Goal: Use online tool/utility: Utilize a website feature to perform a specific function

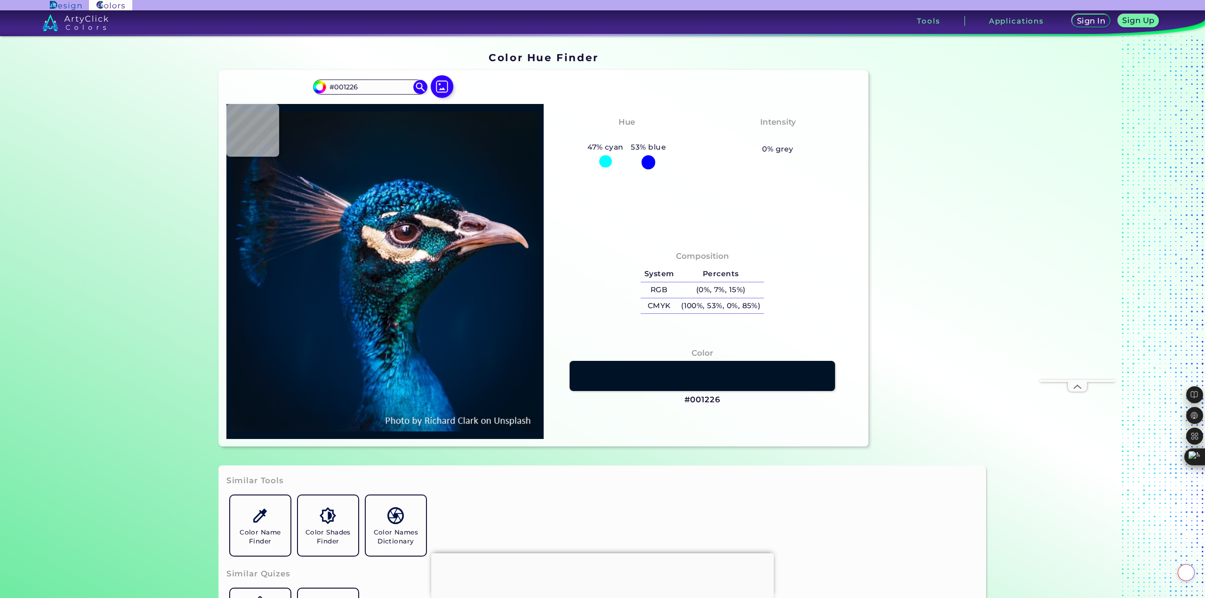
click at [703, 352] on h4 "Color" at bounding box center [702, 353] width 22 height 14
click at [698, 401] on h3 "#001226" at bounding box center [702, 399] width 36 height 11
click at [704, 354] on h4 "Color" at bounding box center [702, 353] width 22 height 14
click at [699, 379] on link at bounding box center [702, 376] width 268 height 30
type input "#004c98"
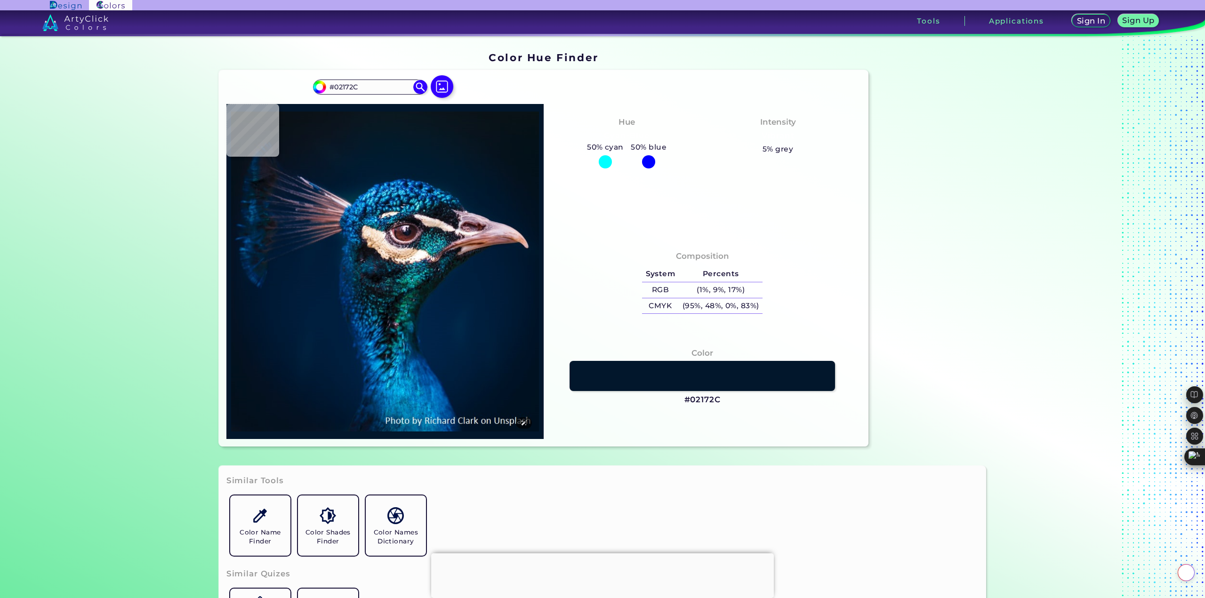
type input "#004C98"
type input "#b8a5ab"
type input "#B8A5AB"
type input "#b8b0b5"
type input "#B8B0B5"
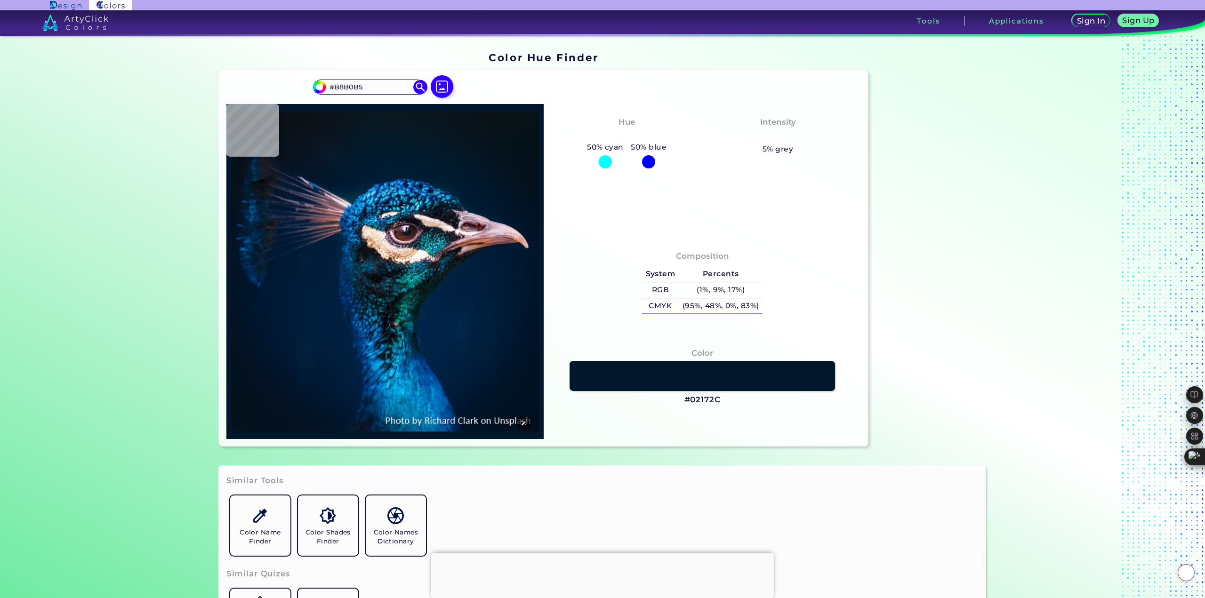
type input "#185072"
type input "#124666"
type input "#17384e"
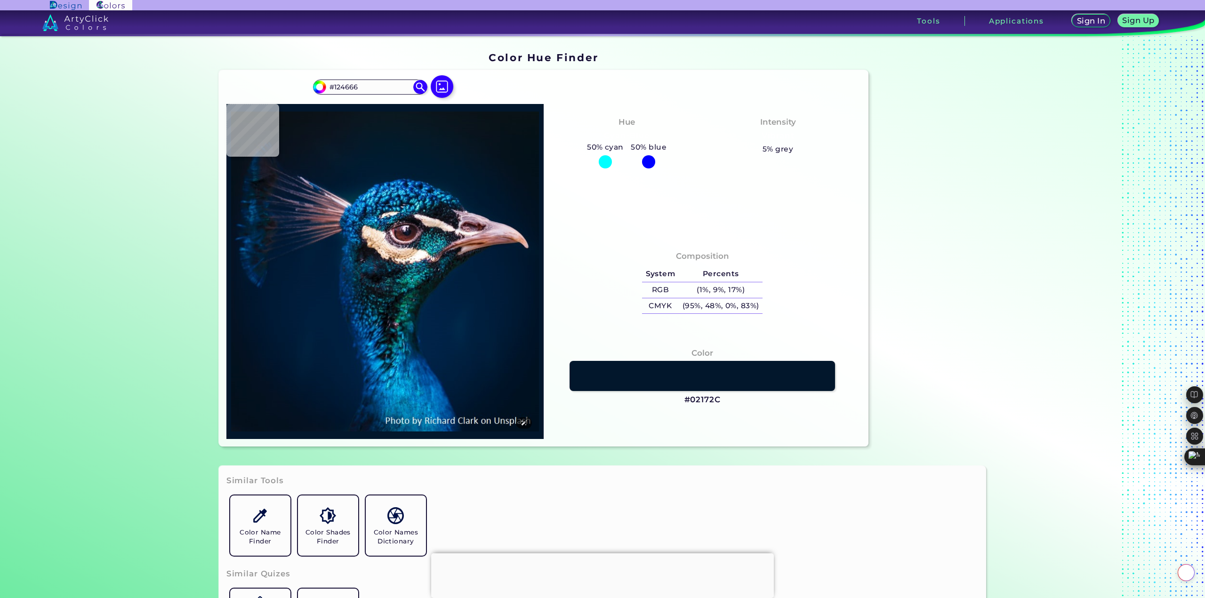
type input "#17384E"
type input "#141c1f"
type input "#141C1F"
type input "#130e18"
type input "#130E18"
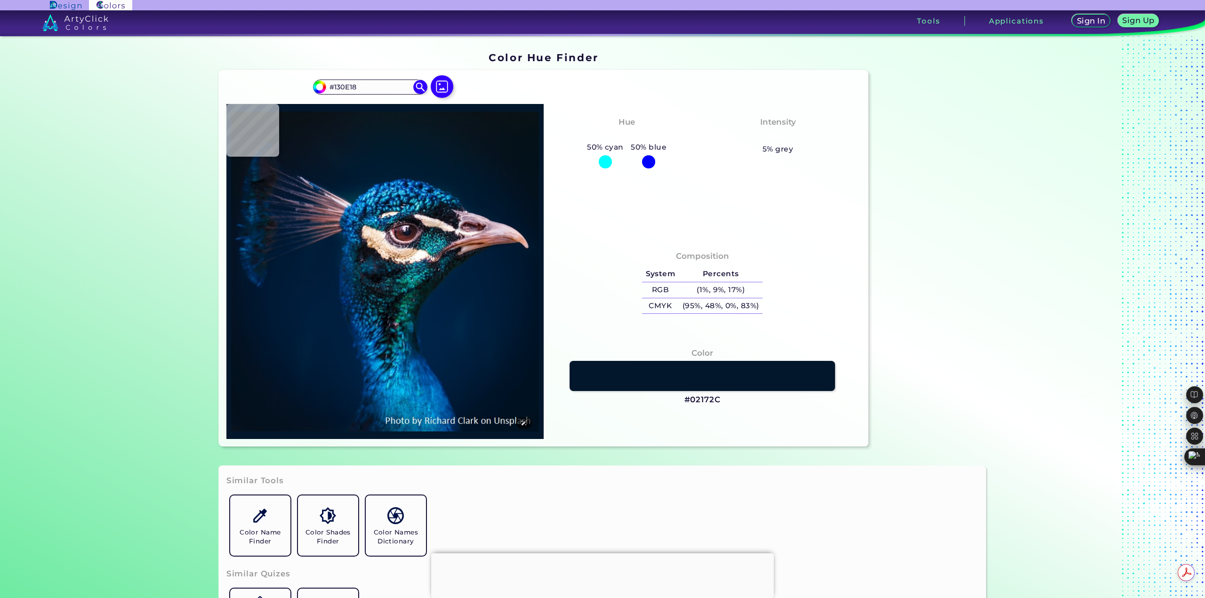
type input "#b08d88"
type input "#B08D88"
type input "#d3bfb0"
type input "#D3BFB0"
type input "#d1b9aa"
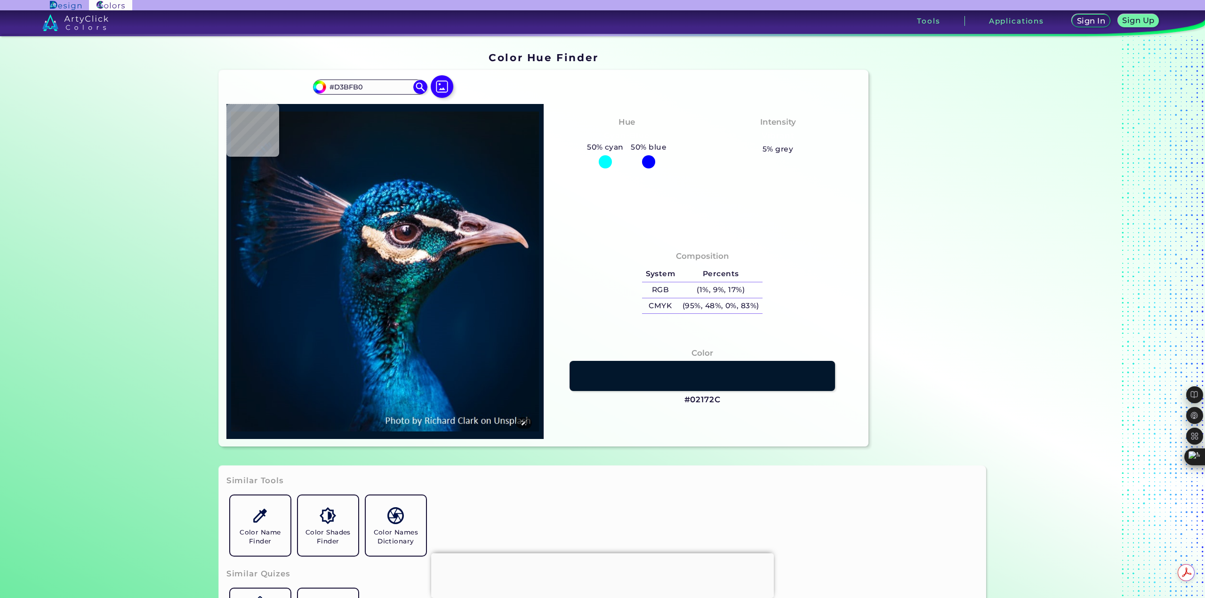
type input "#D1B9AA"
type input "#e1d1d4"
type input "#E1D1D4"
type input "#494452"
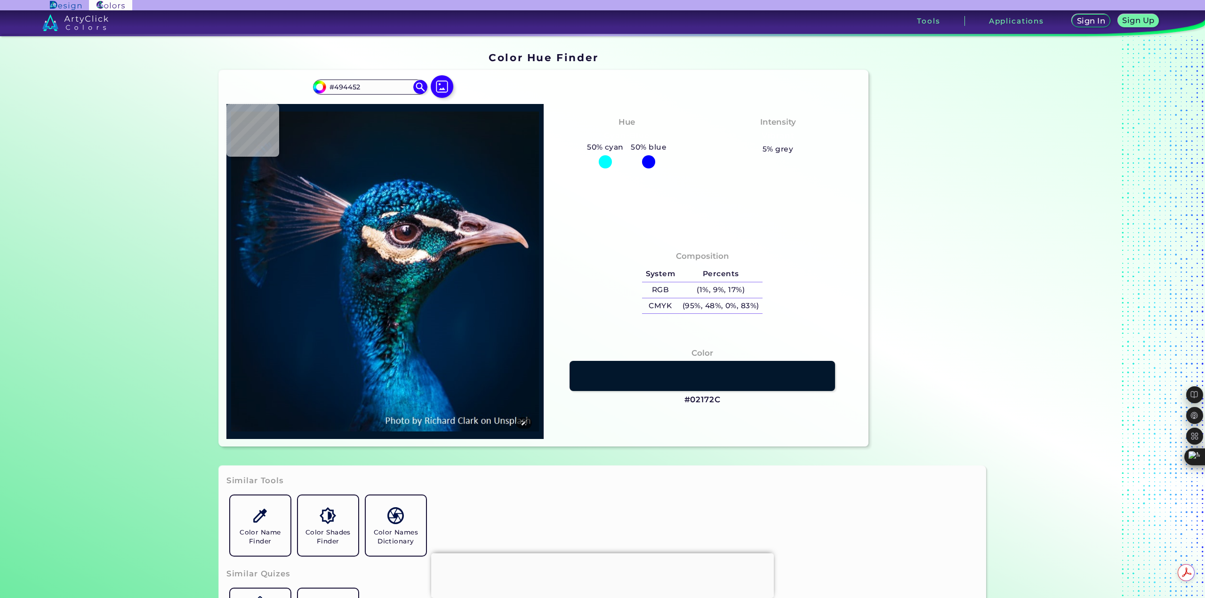
type input "#b08189"
type input "#B08189"
type input "#aa868a"
type input "#AA868A"
type input "#ccaeb3"
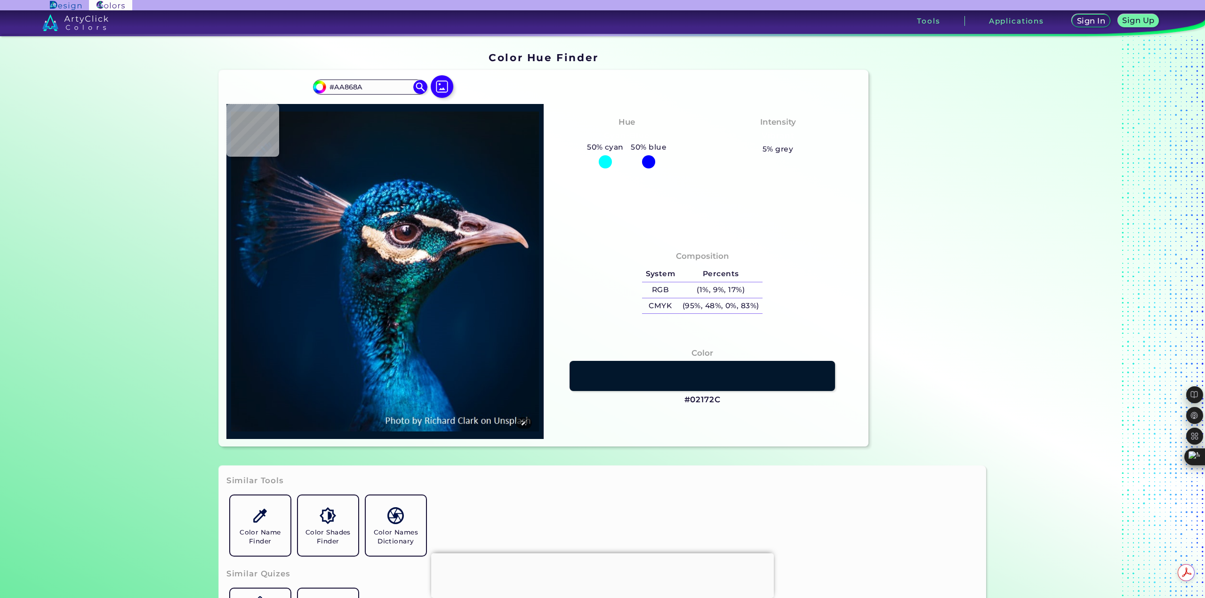
type input "#CCAEB3"
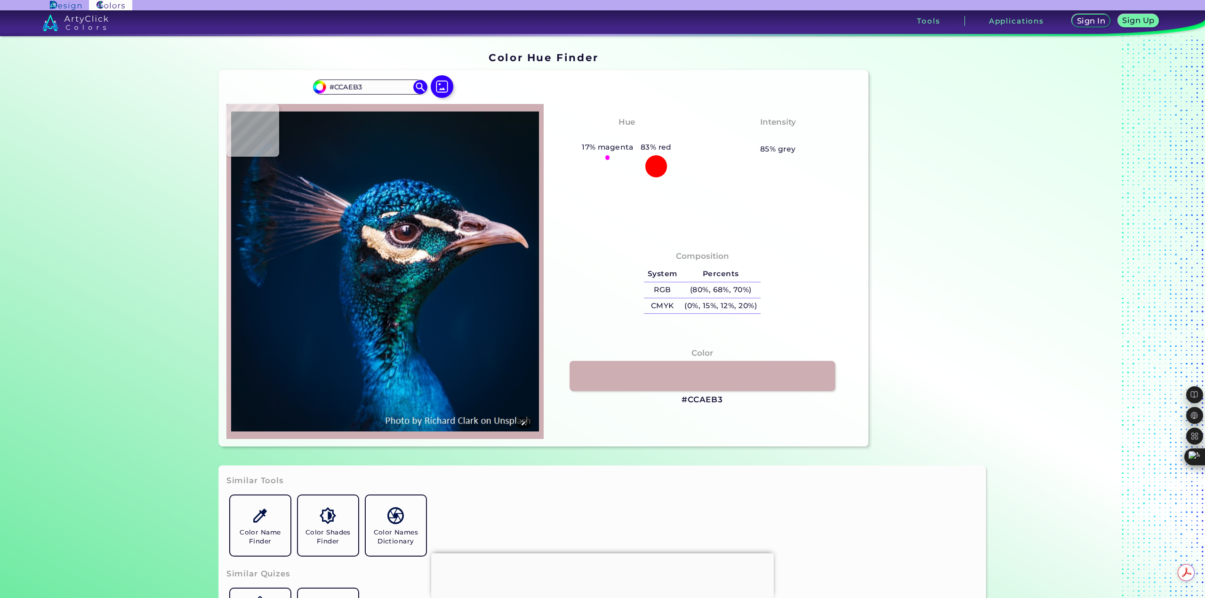
type input "#e8cacf"
type input "#E8CACF"
type input "#22242e"
type input "#22242E"
type input "#13151c"
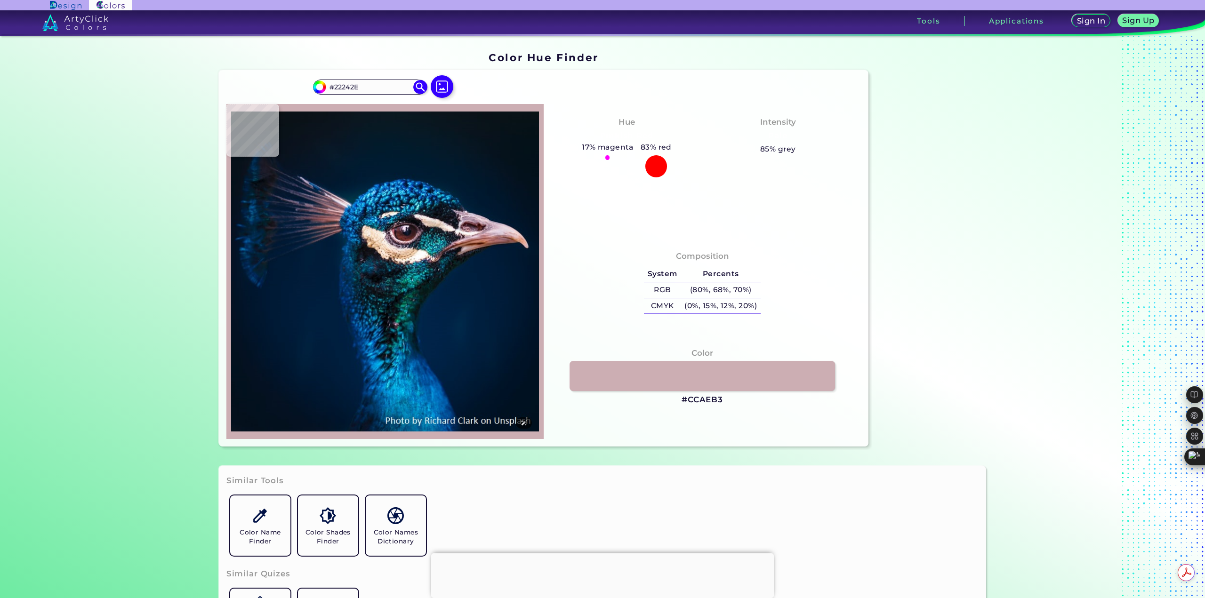
type input "#13151C"
type input "#11131e"
type input "#11131E"
type input "#05070c"
type input "#05070C"
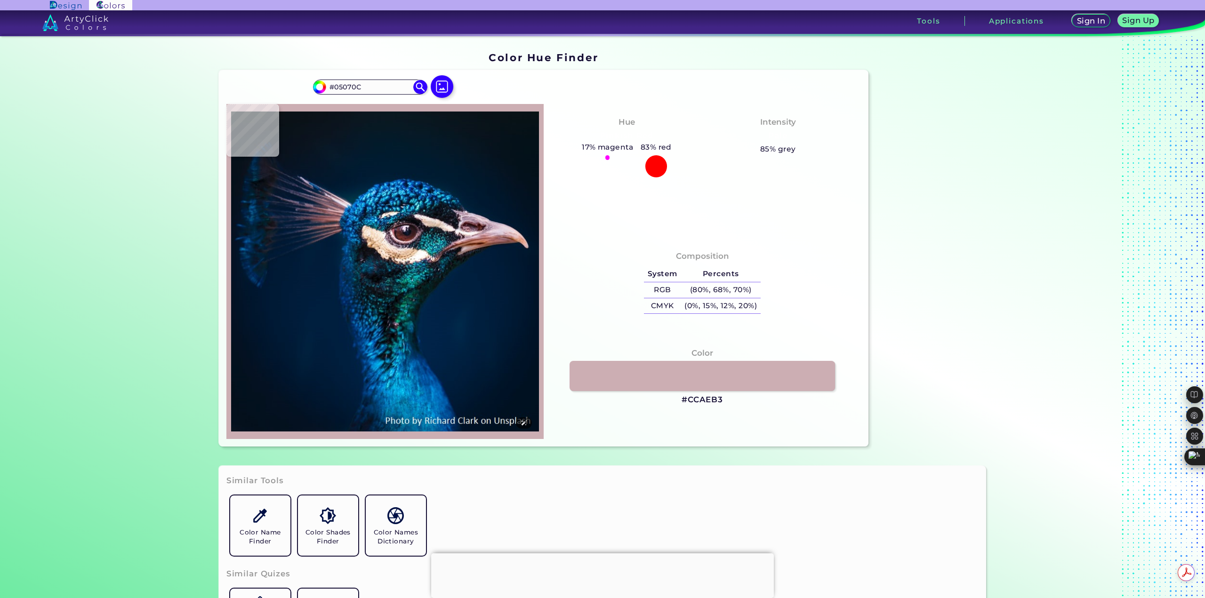
type input "#001319"
type input "#33b9cf"
type input "#33B9CF"
type input "#043b58"
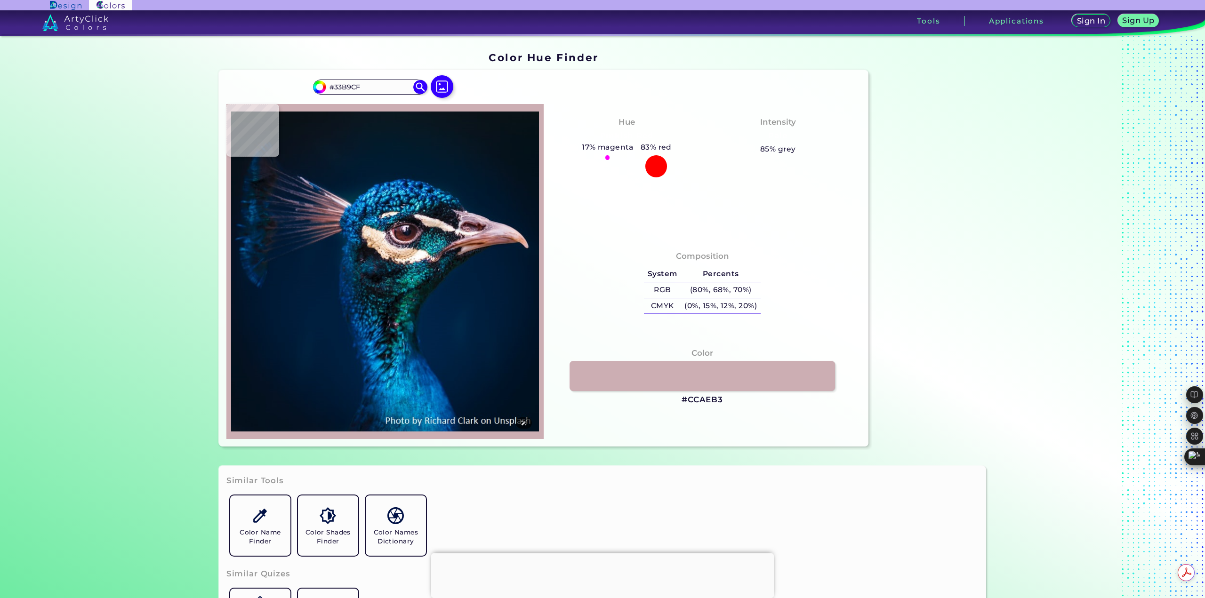
type input "#043B58"
type input "#003e75"
type input "#003E75"
type input "#35a1dd"
type input "#35A1DD"
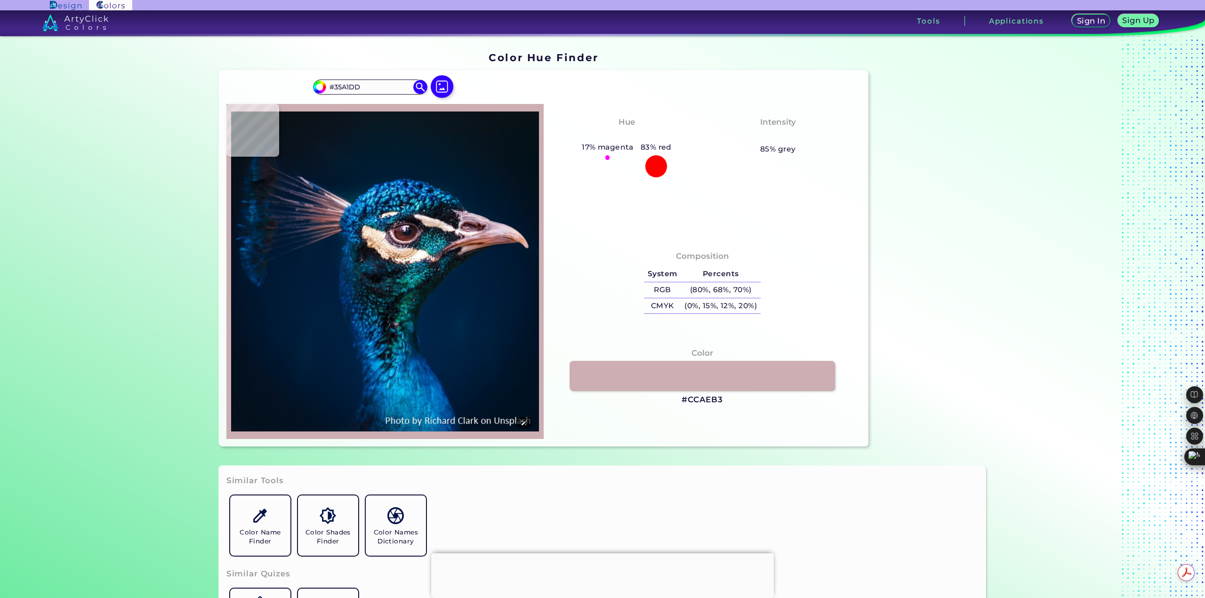
type input "#0971a6"
type input "#0971A6"
type input "#4ac8fd"
type input "#4AC8FD"
type input "#002244"
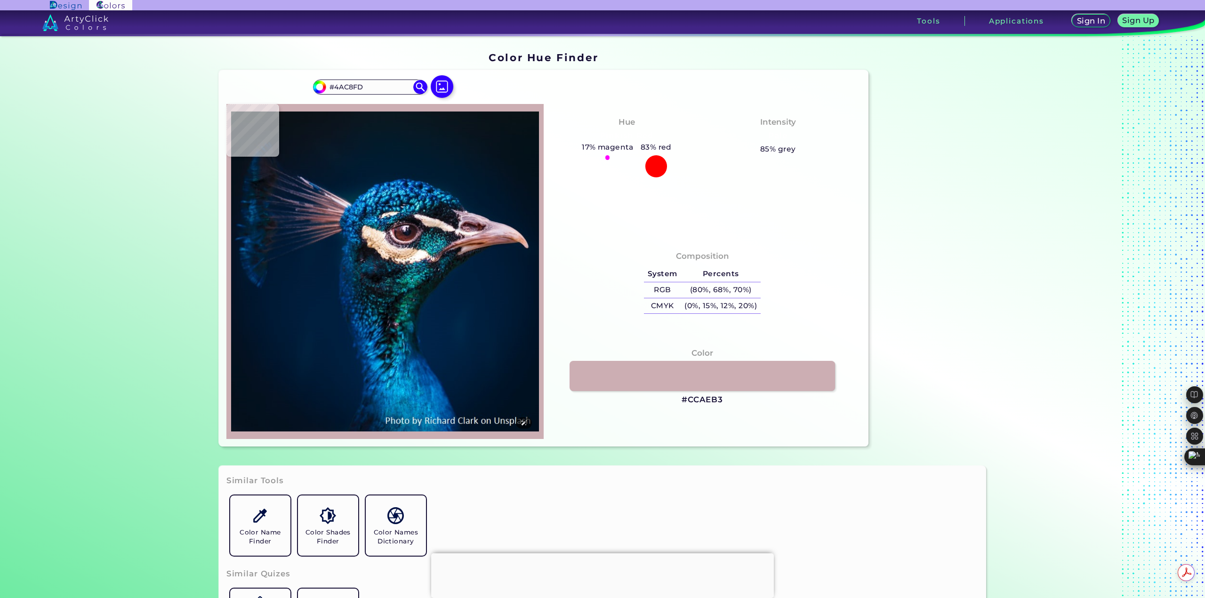
type input "#002244"
type input "#001e36"
type input "#001E36"
type input "#011d35"
type input "#011D35"
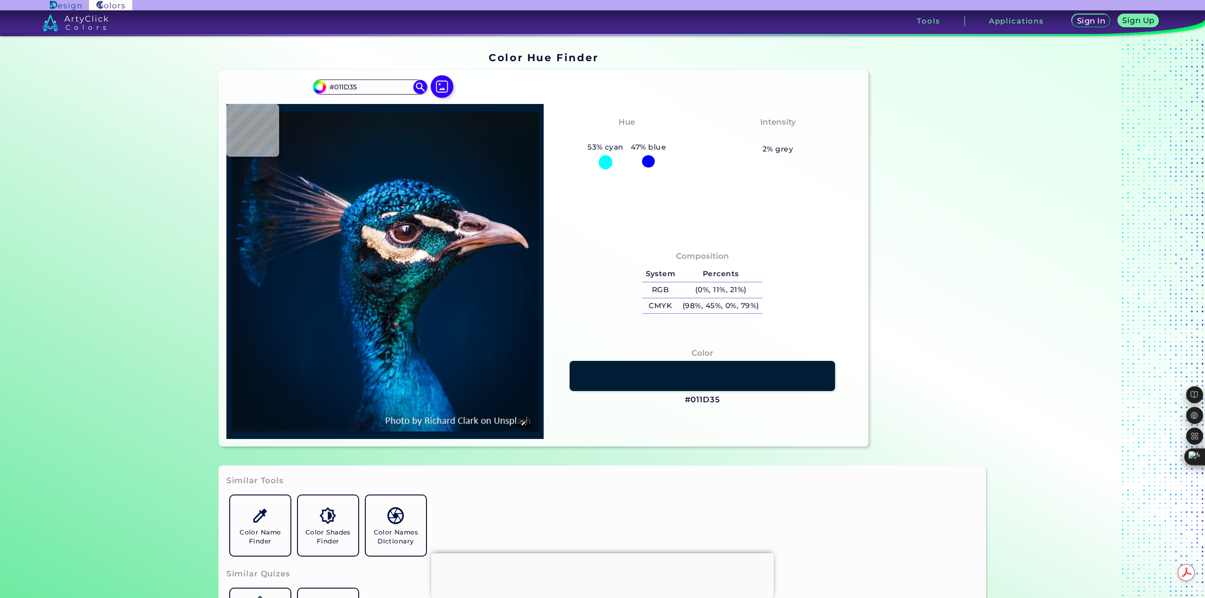
type input "#001c32"
type input "#001C32"
type input "#001b32"
type input "#001B32"
type input "#011b32"
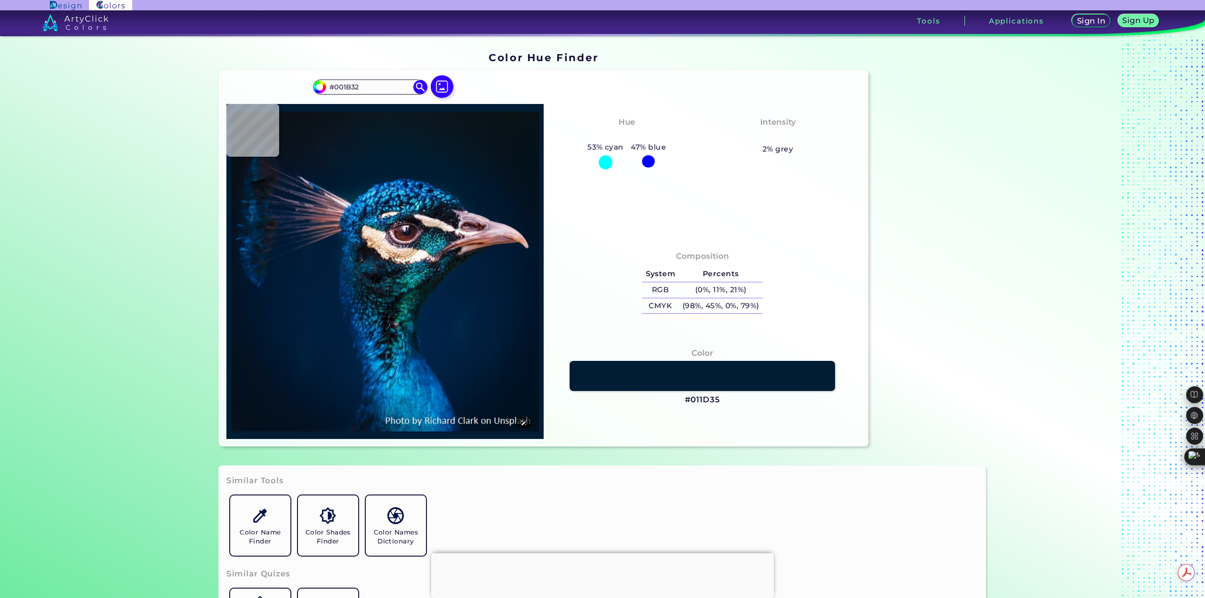
type input "#011B32"
type input "#001b30"
type input "#001B30"
type input "#001b2e"
type input "#001B2E"
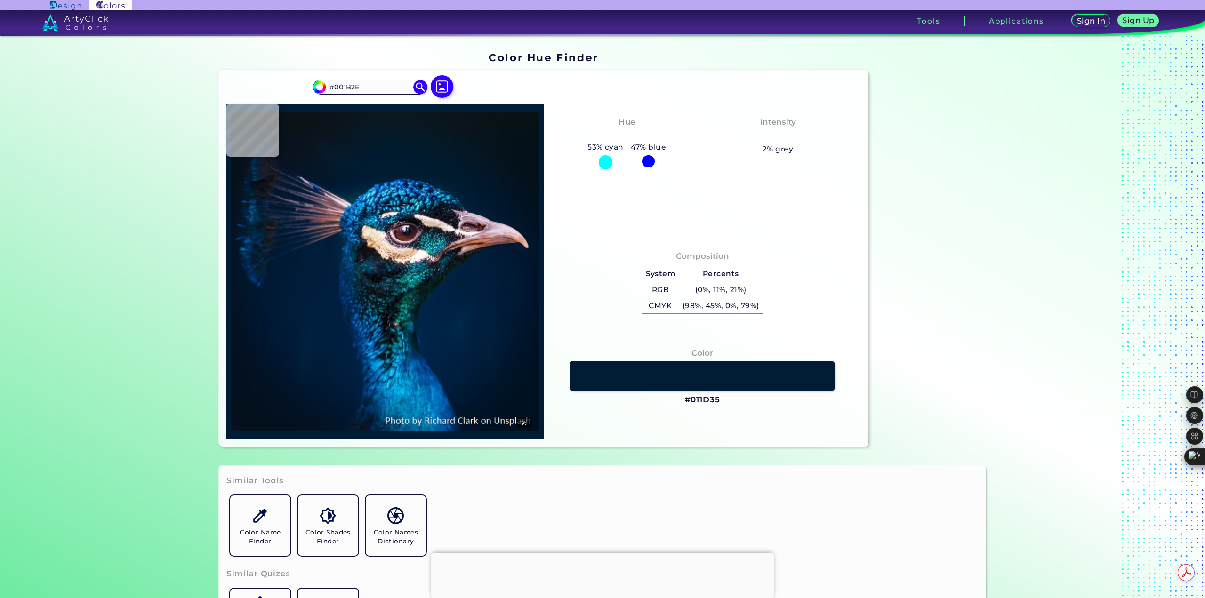
type input "#011b2c"
type input "#011B2C"
type input "#011b2a"
type input "#011B2A"
type input "#031a2a"
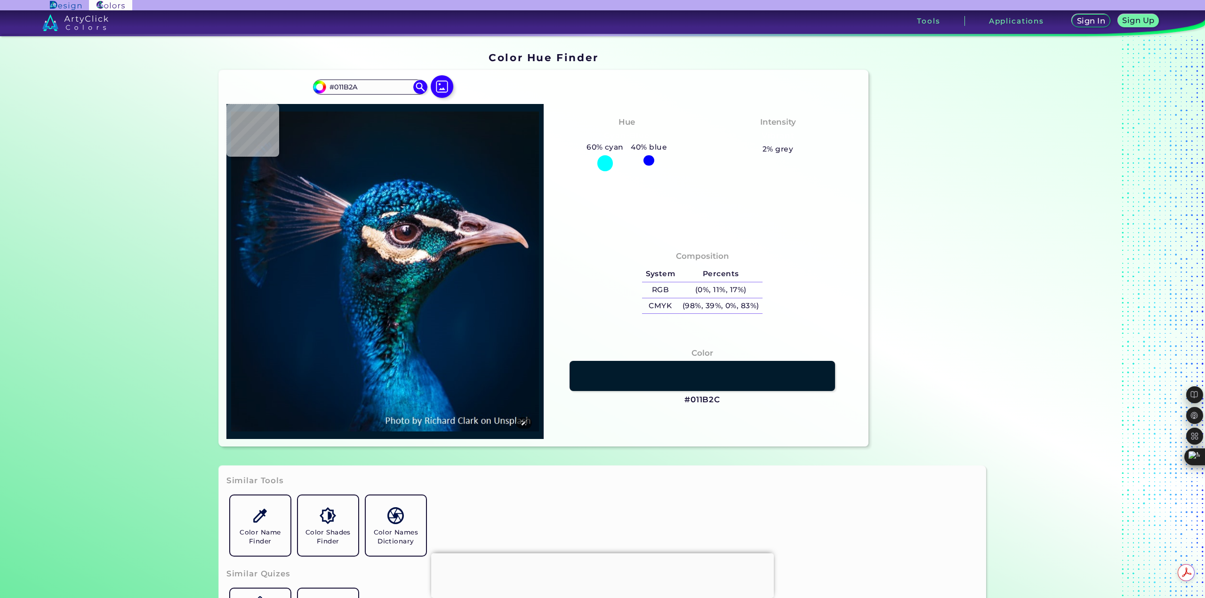
type input "#031A2A"
type input "#031a28"
type input "#031A28"
type input "#041a28"
type input "#041A28"
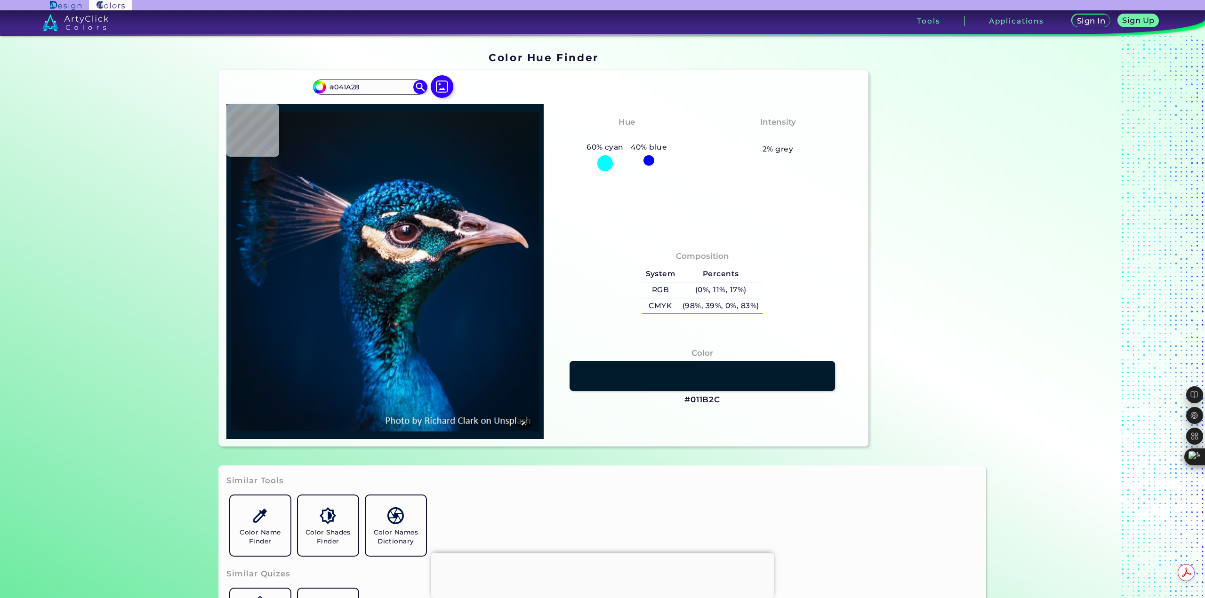
type input "#051b28"
type input "#051B28"
type input "#071924"
type input "#071923"
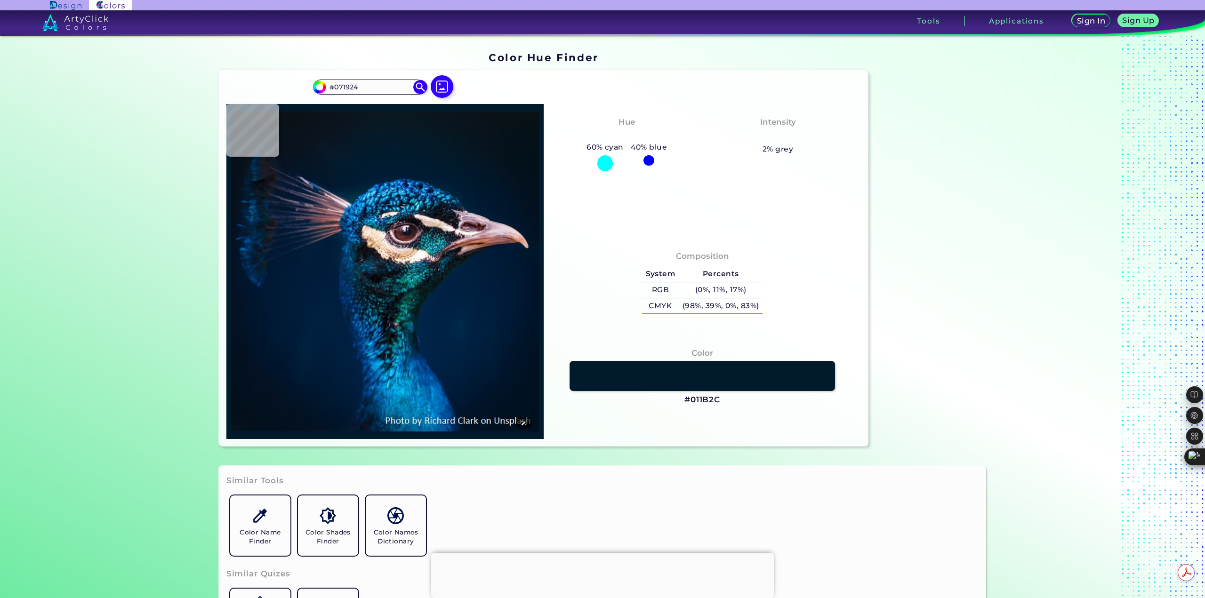
type input "#071923"
type input "#081921"
type input "#0a1821"
type input "#0A1821"
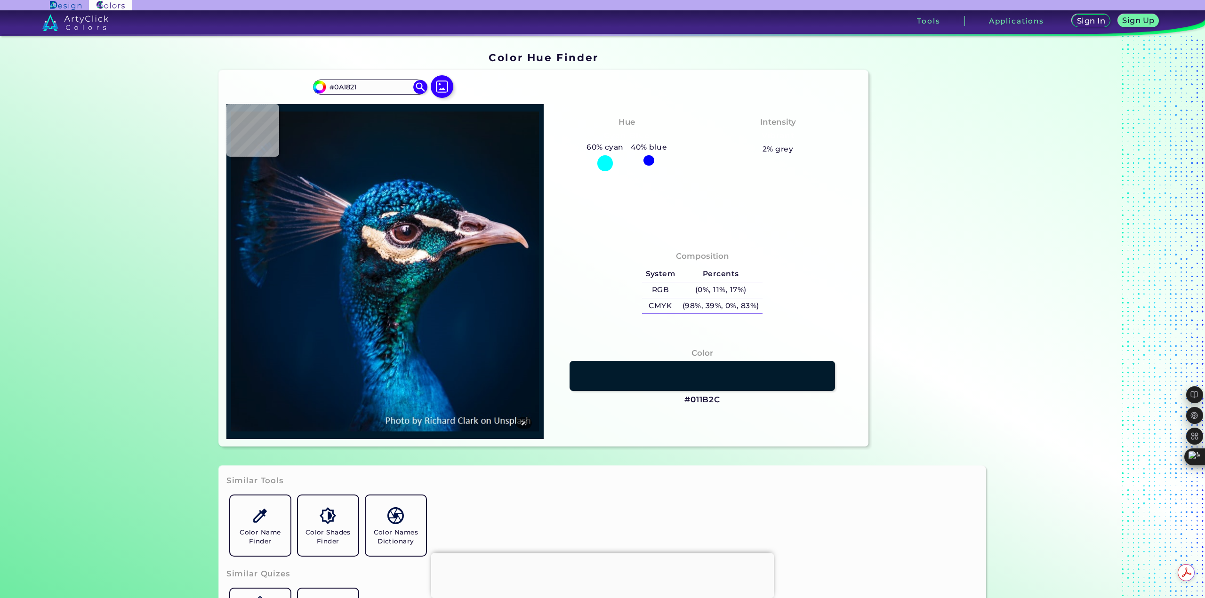
type input "#0a1920"
type input "#0A1920"
type input "#09181f"
type input "#09181F"
type input "#000000"
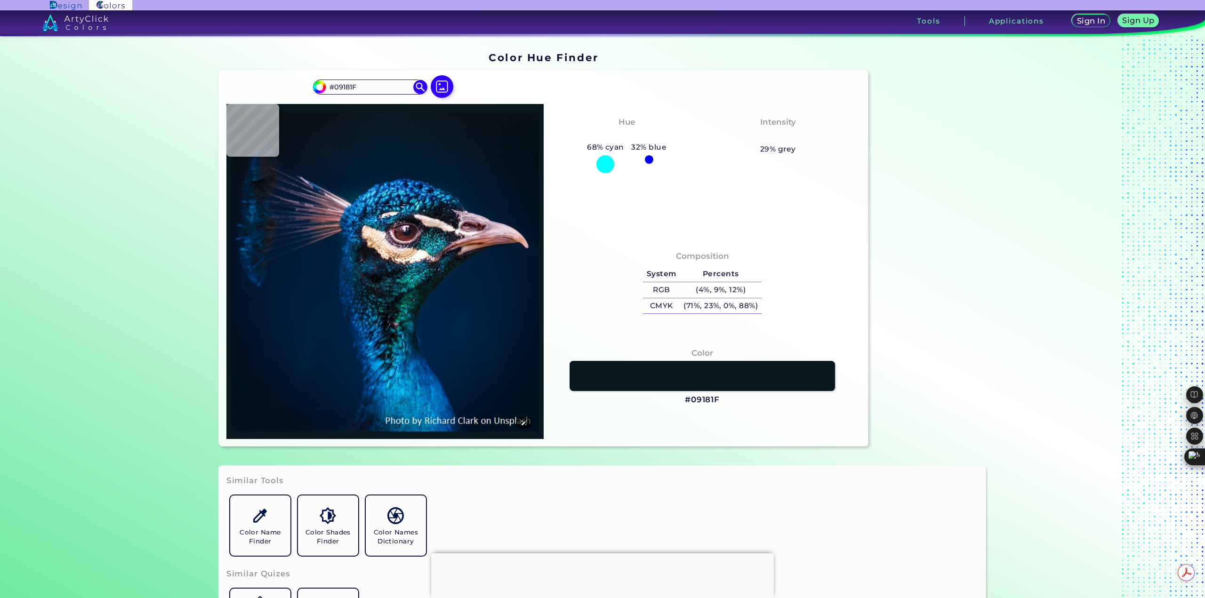
type input "#000000"
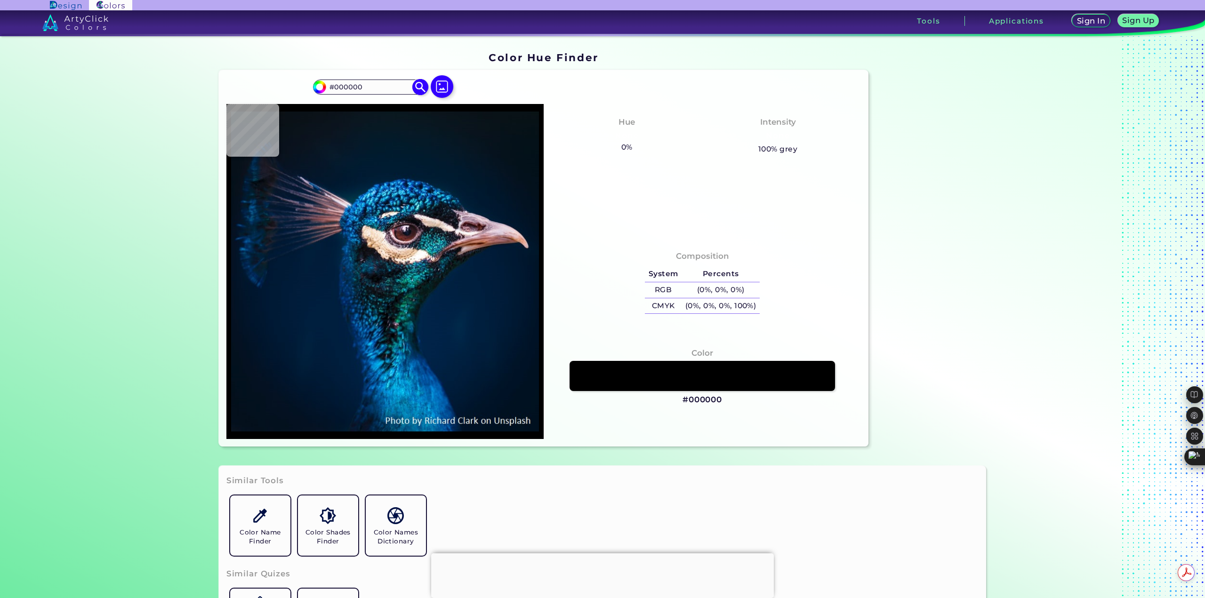
click at [378, 88] on input "#000000" at bounding box center [370, 86] width 88 height 13
type input "#041a28"
type input "#041A28"
type input "#001f38"
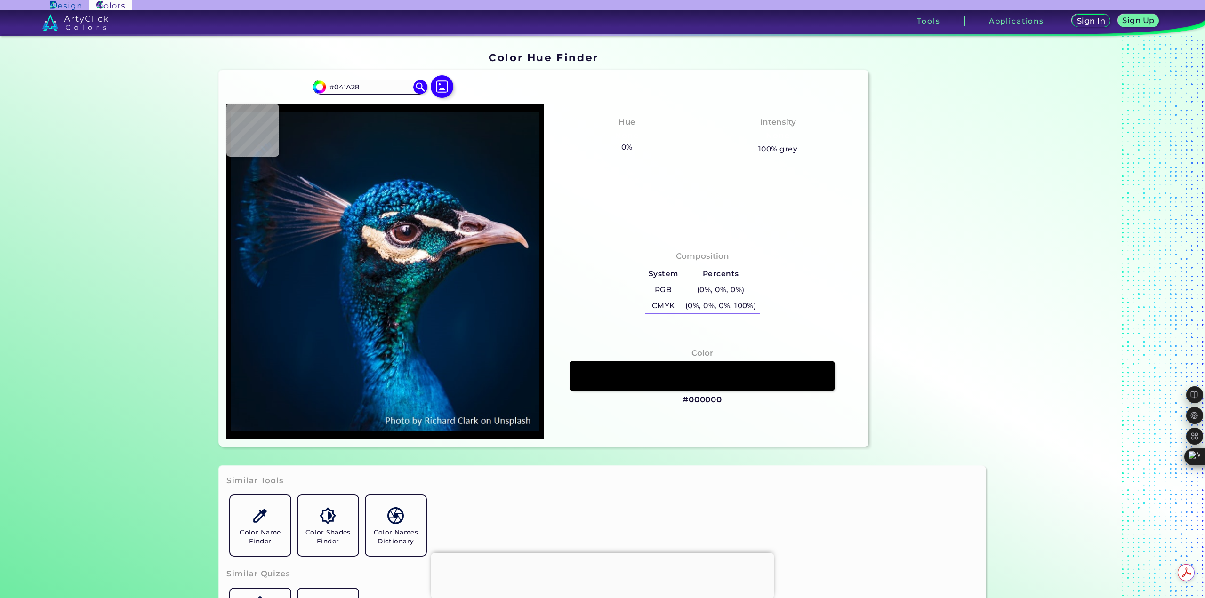
type input "#001F38"
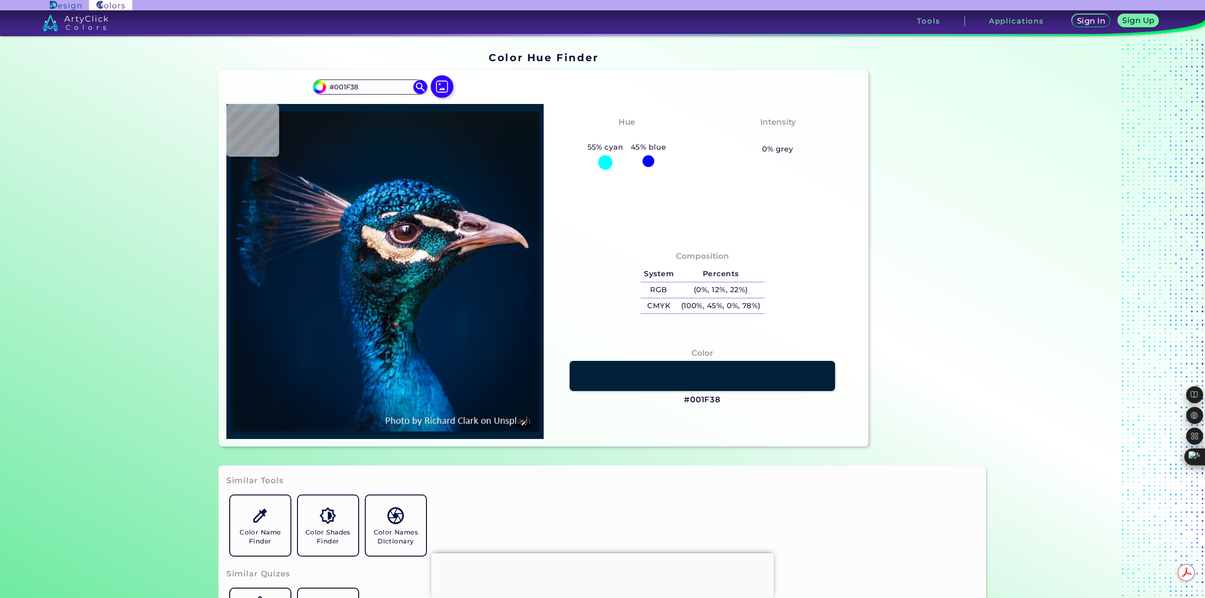
type input "#bfa0ad"
type input "#BFA0AD"
type input "#001d3b"
type input "#001D3B"
type input "#001a35"
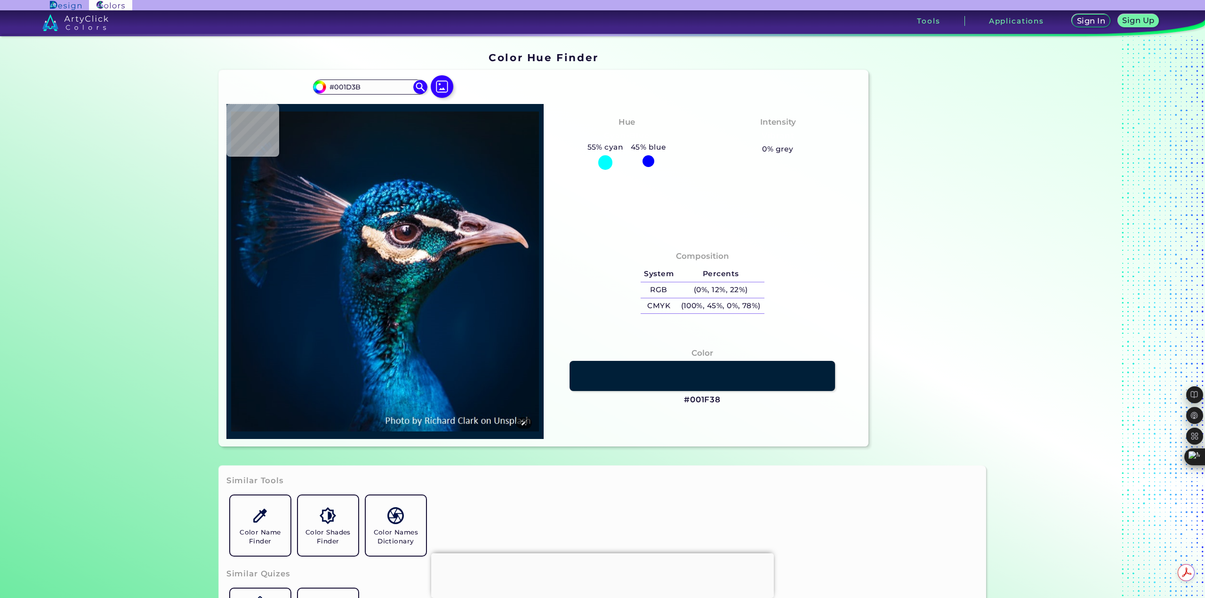
type input "#001A35"
type input "#001325"
type input "#001121"
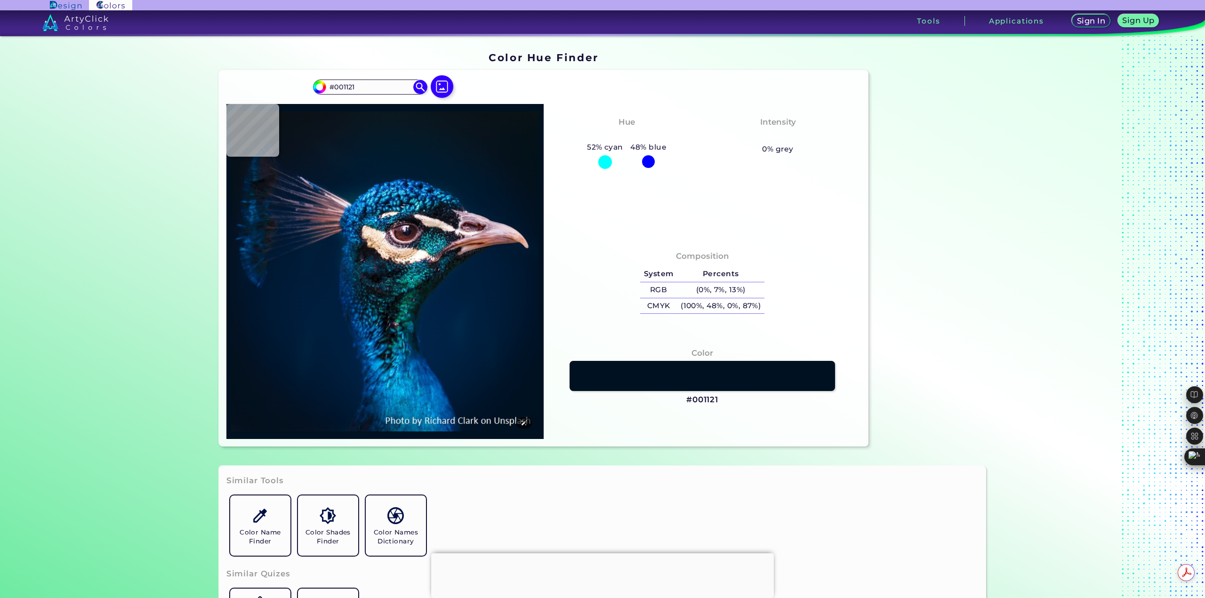
type input "#001226"
type input "#0012260c4026"
type input "#011c39"
type input "#011C39"
type input "#00243f"
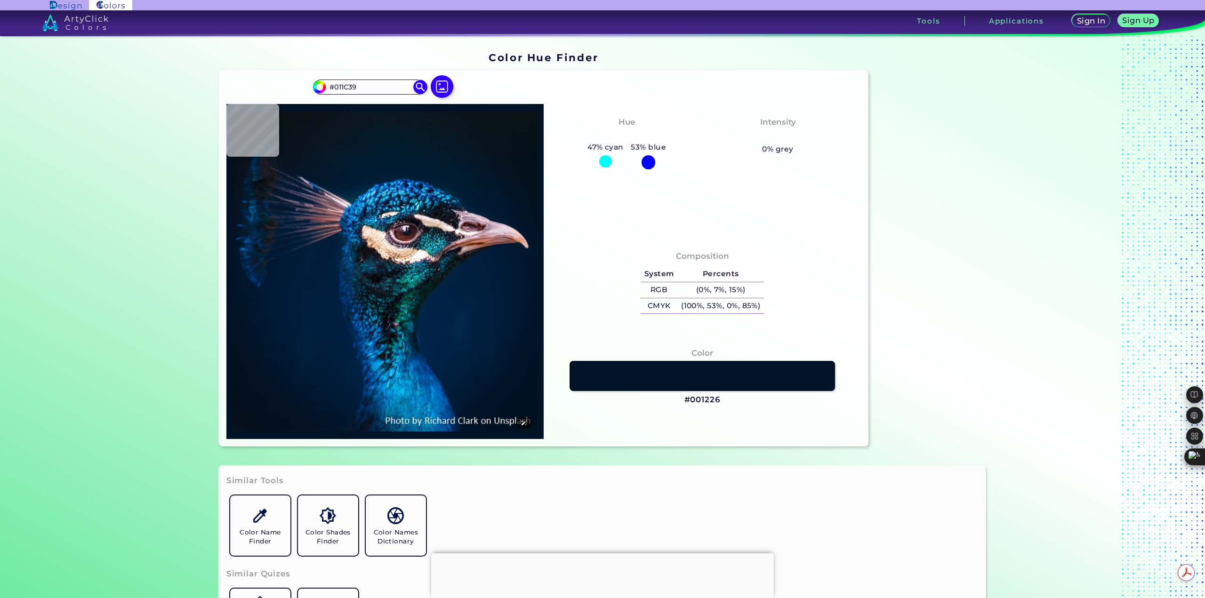
type input "#00243F"
type input "#00162d"
type input "#00162D"
type input "#051223"
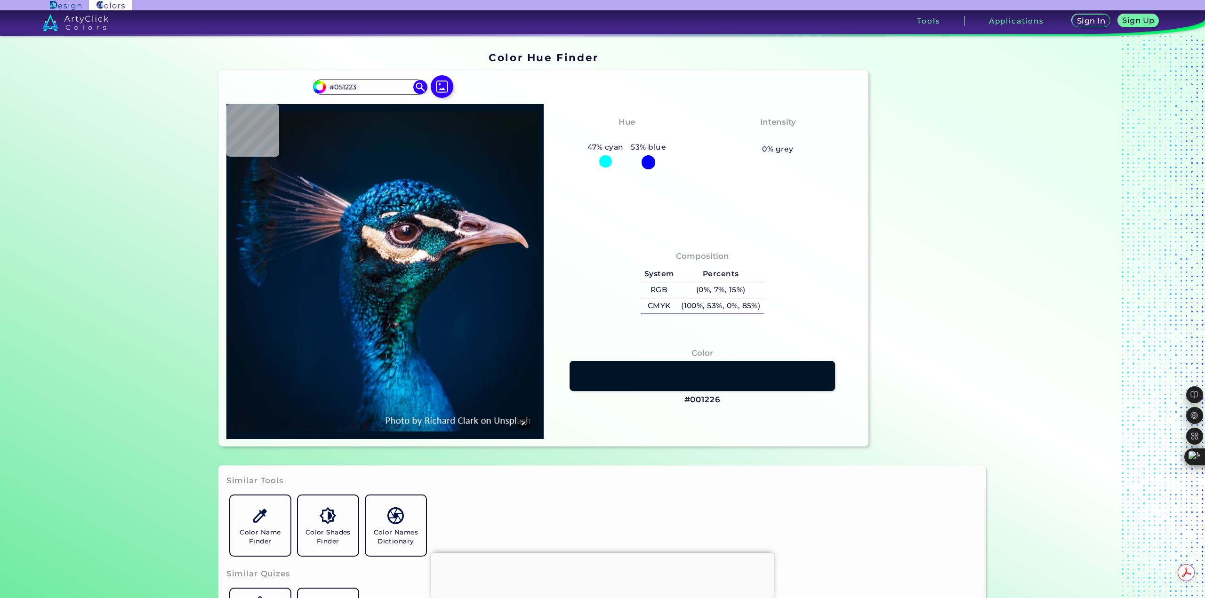
type input "#021223"
type input "#00152a"
type input "#00152A"
type input "#001731"
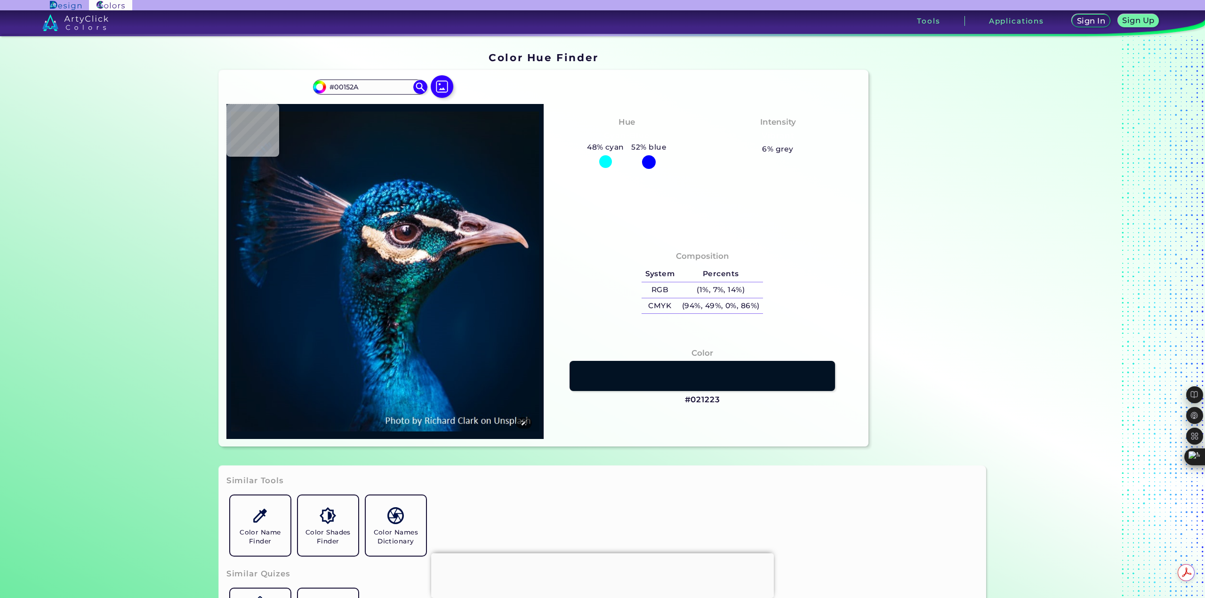
type input "#001731"
type input "#001a35"
type input "#001A35"
type input "#001b38"
type input "#001B38"
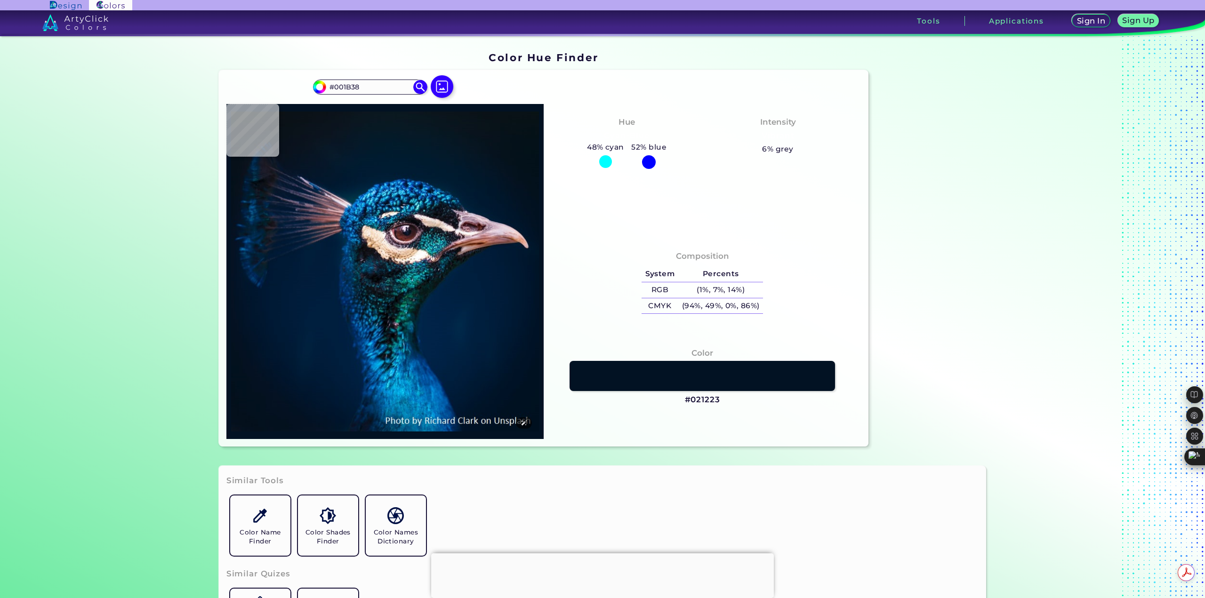
type input "#001d3b"
type input "#001D3B"
type input "#011e3e"
type input "#011E3E"
type input "#011e3c"
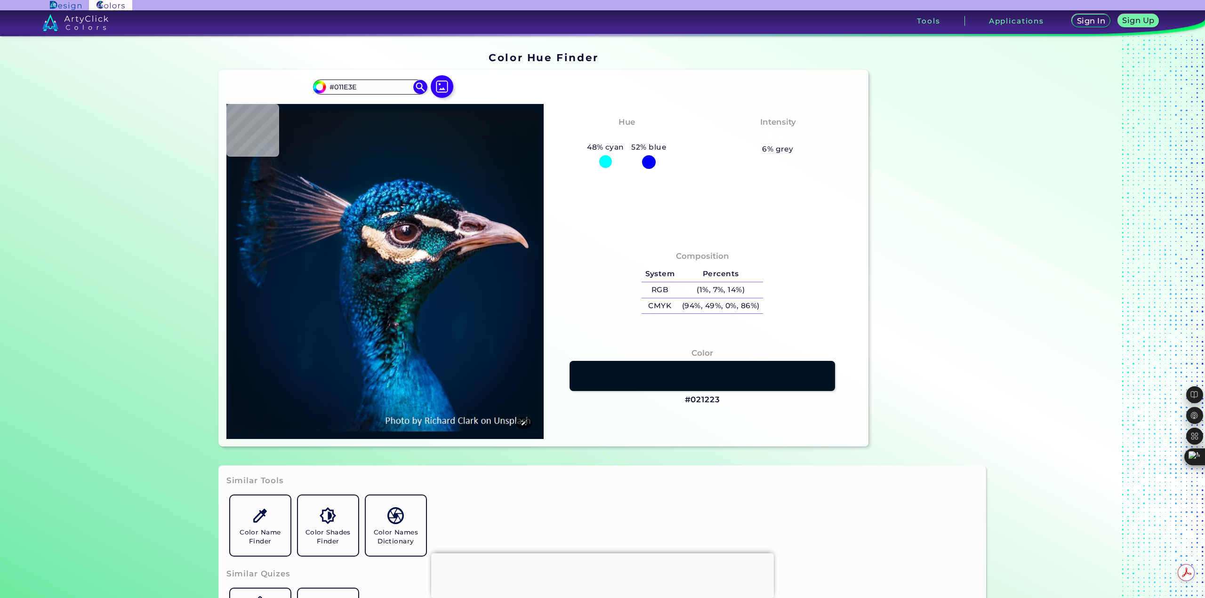
type input "#011E3C"
type input "#001f3e"
type input "#001F3E"
type input "#012340"
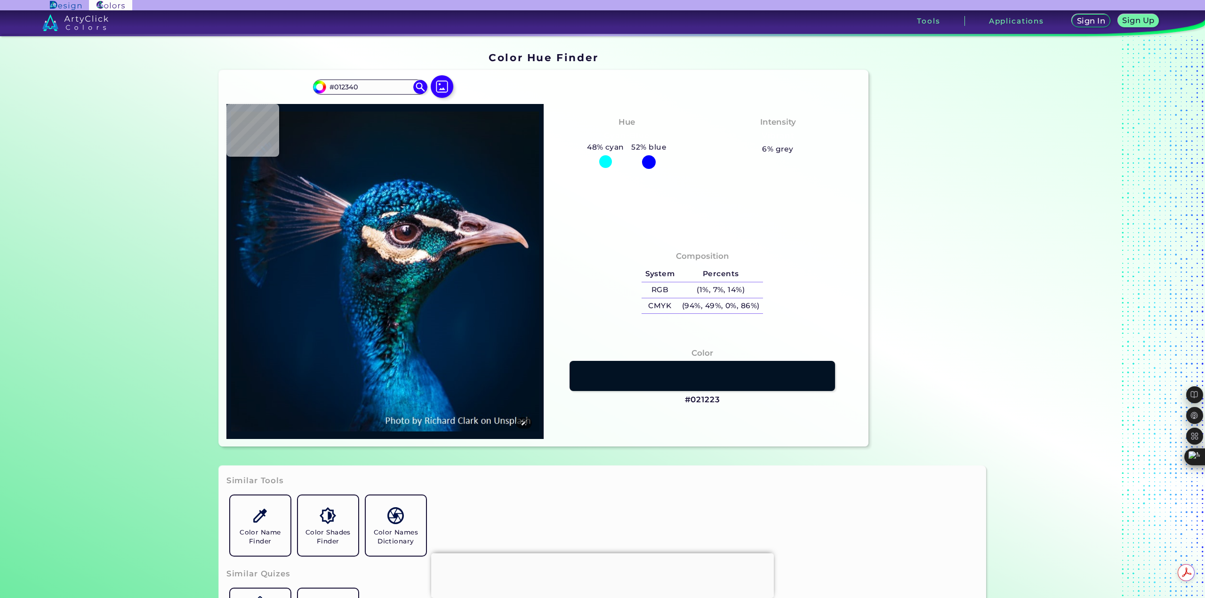
type input "#004679"
type input "#d8ae89"
type input "#D8AE89"
type input "#143645"
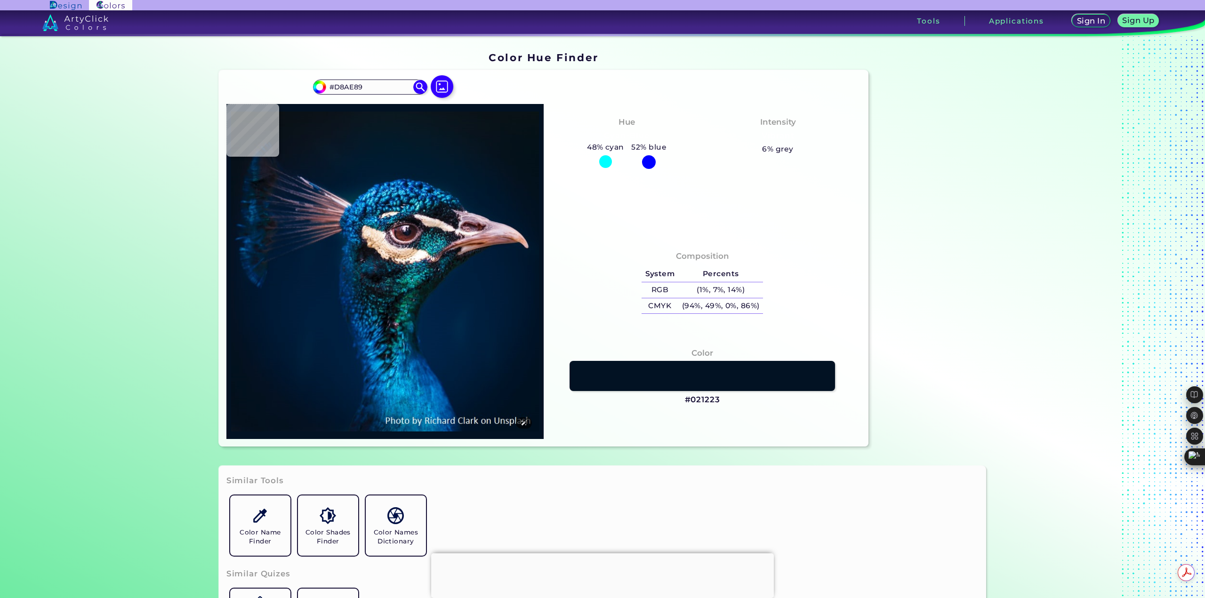
type input "#143645"
type input "#0174a1"
type input "#0174A1"
type input "#1da0cd"
type input "#1DA0CD"
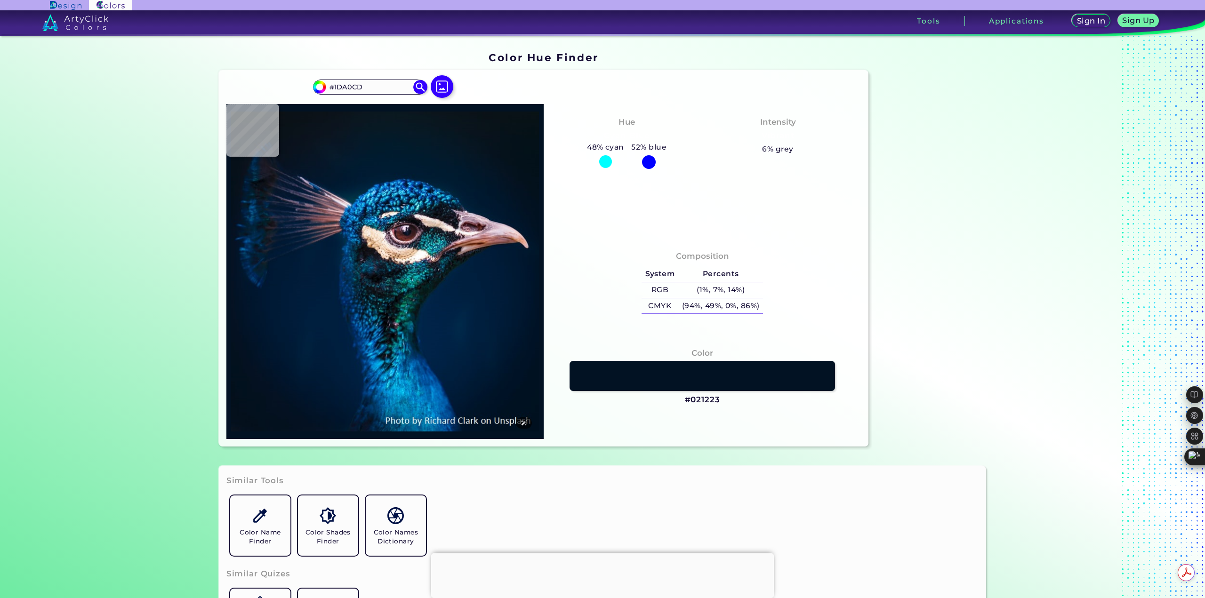
type input "#0b4b96"
type input "#0B4B96"
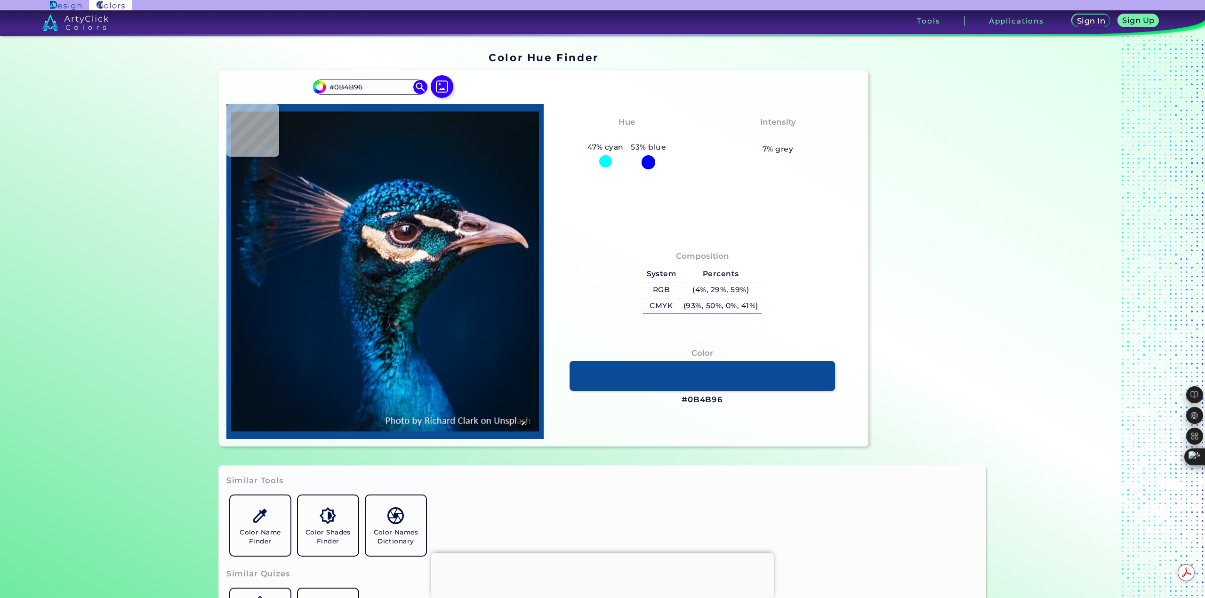
type input "#103383"
type input "#01254f"
type input "#01254F"
type input "#001c31"
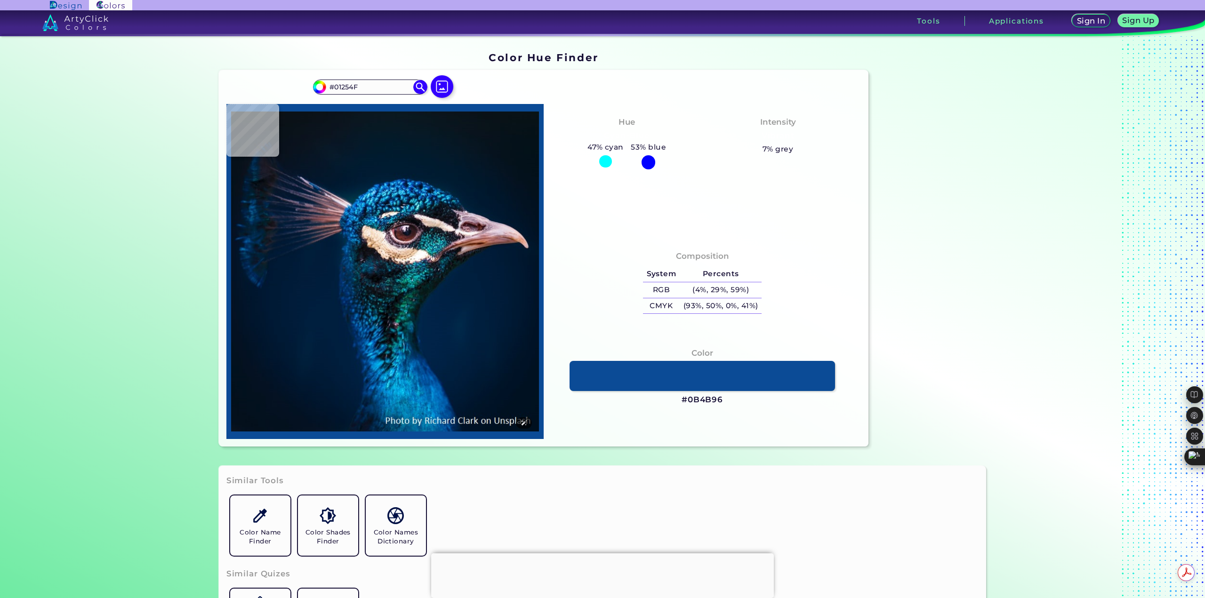
type input "#001C31"
type input "#011a2e"
type input "#011A2E"
type input "#011b2a"
type input "#011B2A"
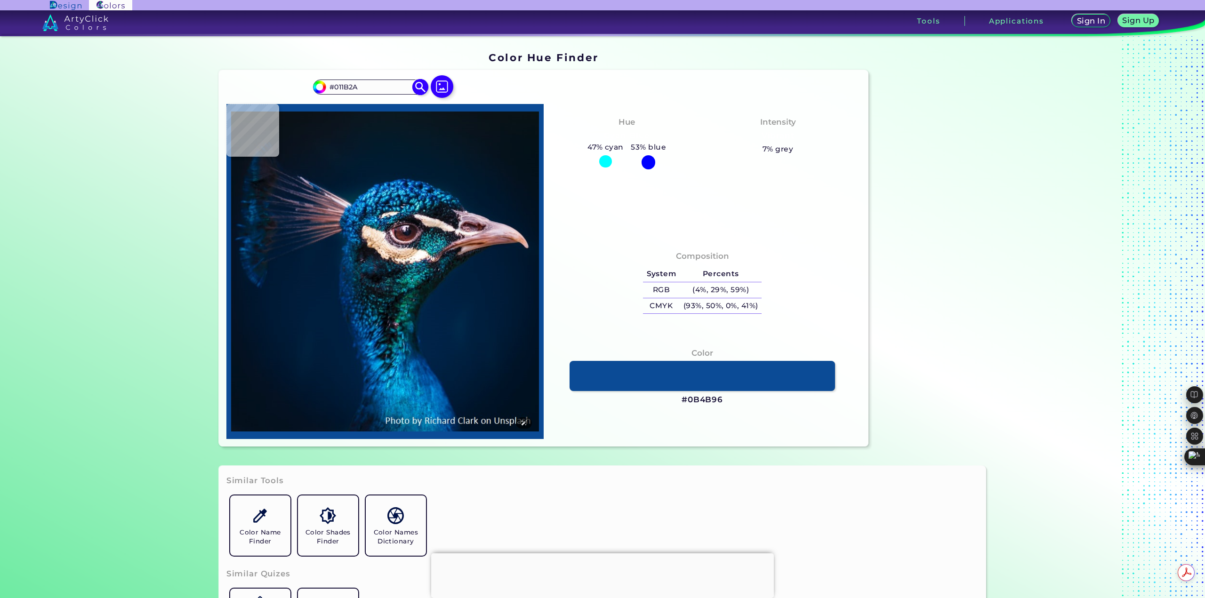
type input "#031a28"
type input "#031A28"
type input "#061927"
type input "#081923"
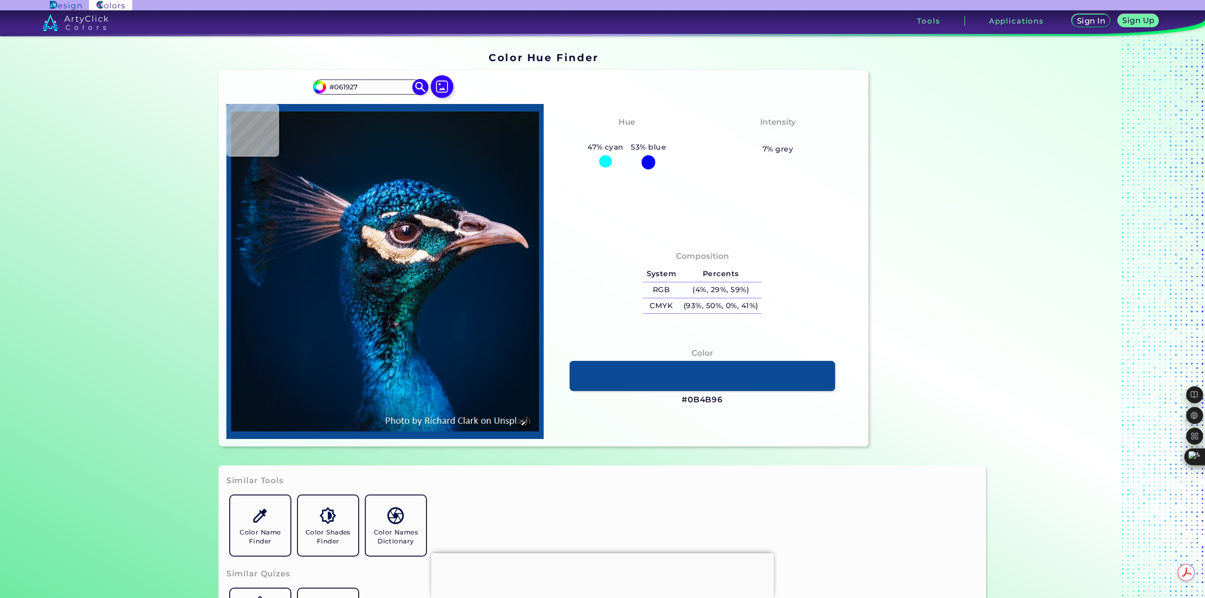
type input "#081923"
type input "#0a1820"
type input "#0A1820"
type input "#000000"
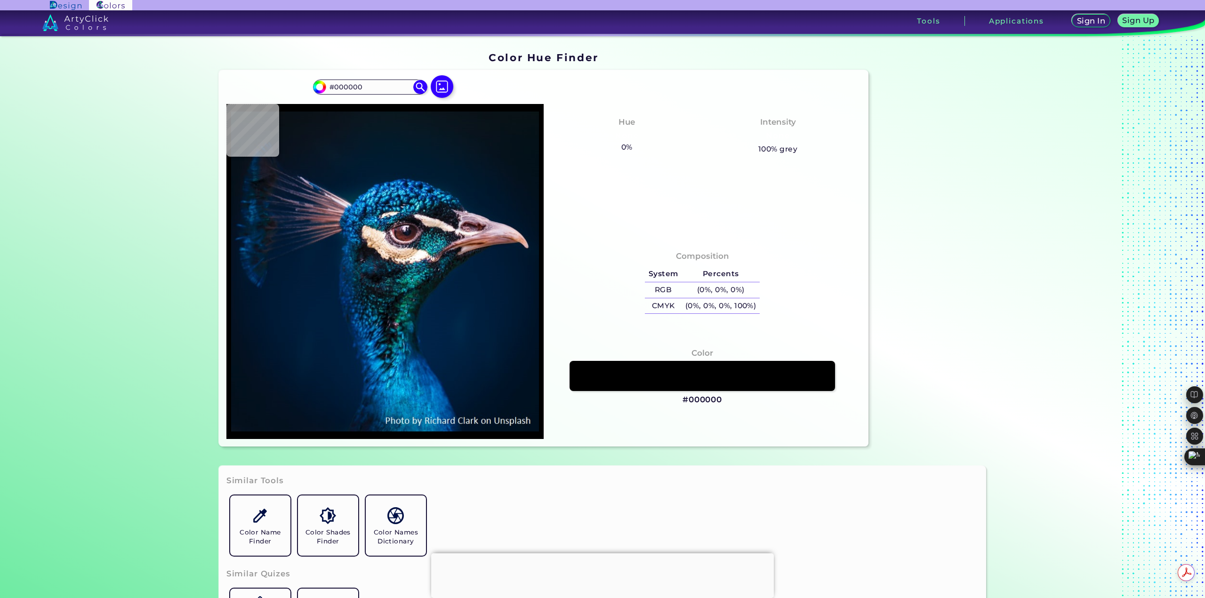
drag, startPoint x: 377, startPoint y: 88, endPoint x: 257, endPoint y: 78, distance: 120.9
click at [257, 78] on div "#000000 #000000 Acadia ◉ Acid Green ◉ Aero Blue ◉ Alabaster ◉ Albescent White ◉…" at bounding box center [543, 258] width 649 height 376
type input "0c4086"
click at [415, 86] on img at bounding box center [420, 87] width 16 height 16
type input "#0c4086"
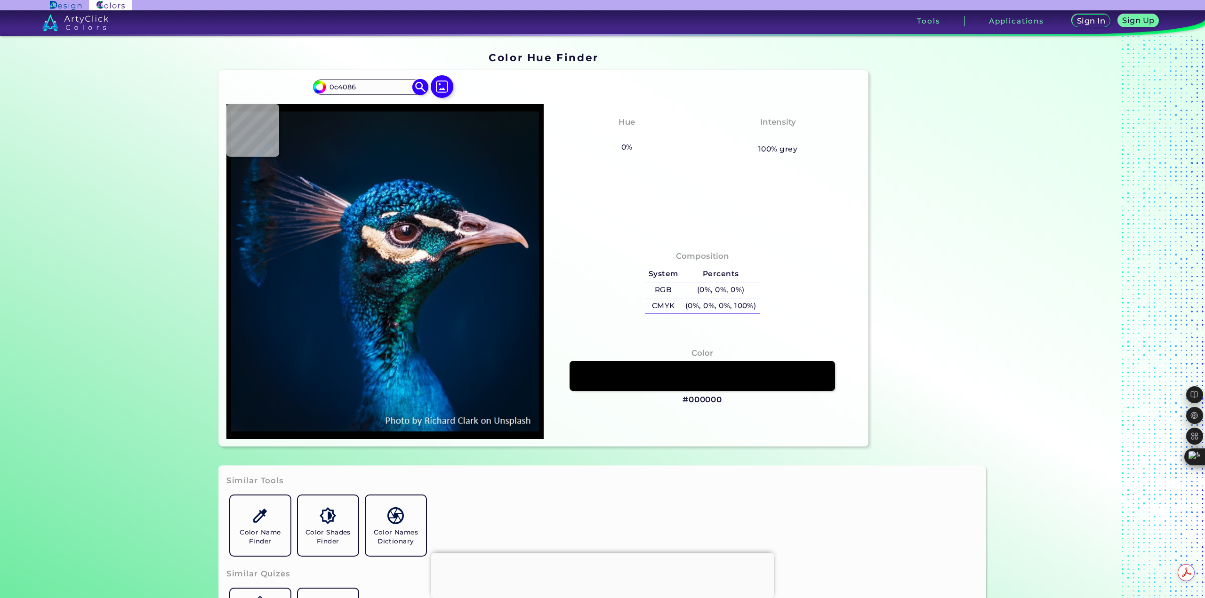
type input "#0C4086"
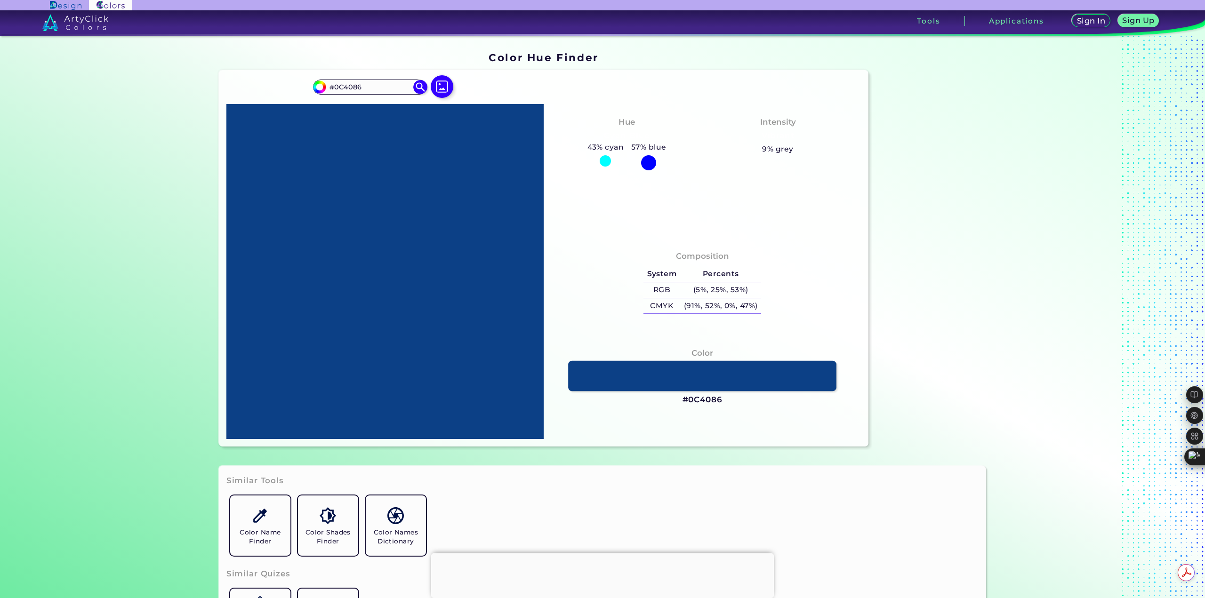
click at [735, 369] on link at bounding box center [702, 376] width 268 height 30
